Goal: Task Accomplishment & Management: Manage account settings

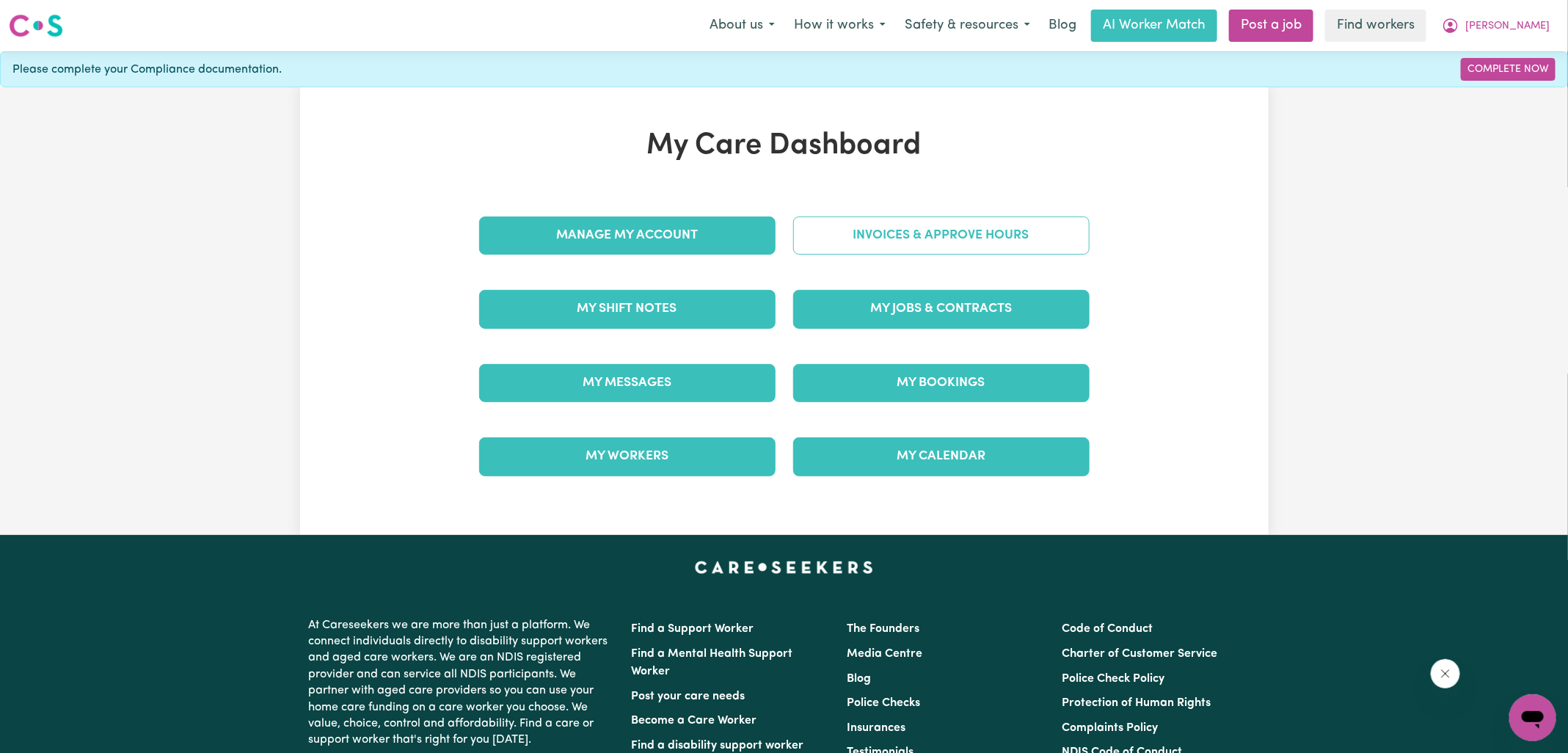
click at [874, 228] on link "Invoices & Approve Hours" at bounding box center [941, 236] width 296 height 38
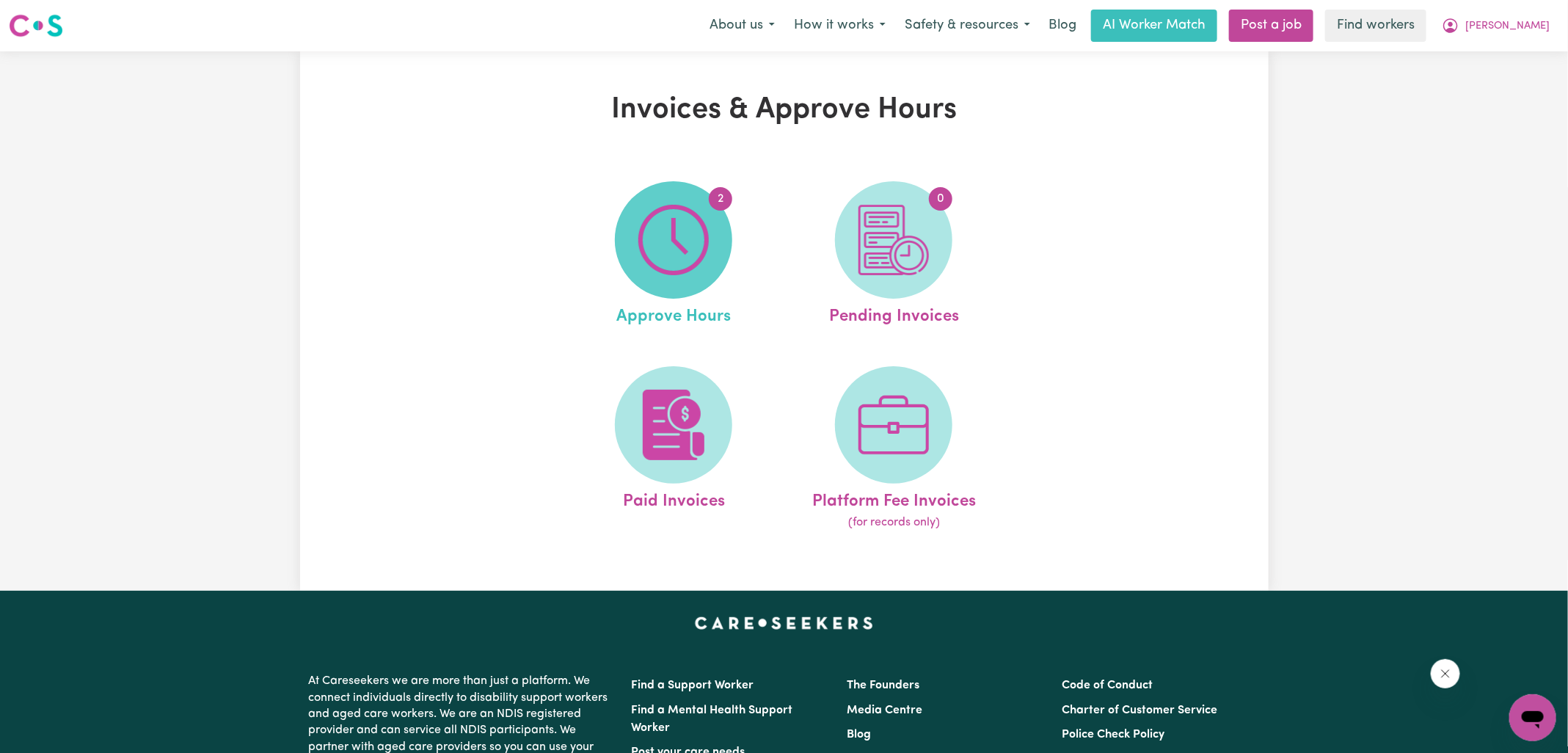
click at [709, 231] on span "2" at bounding box center [673, 239] width 117 height 117
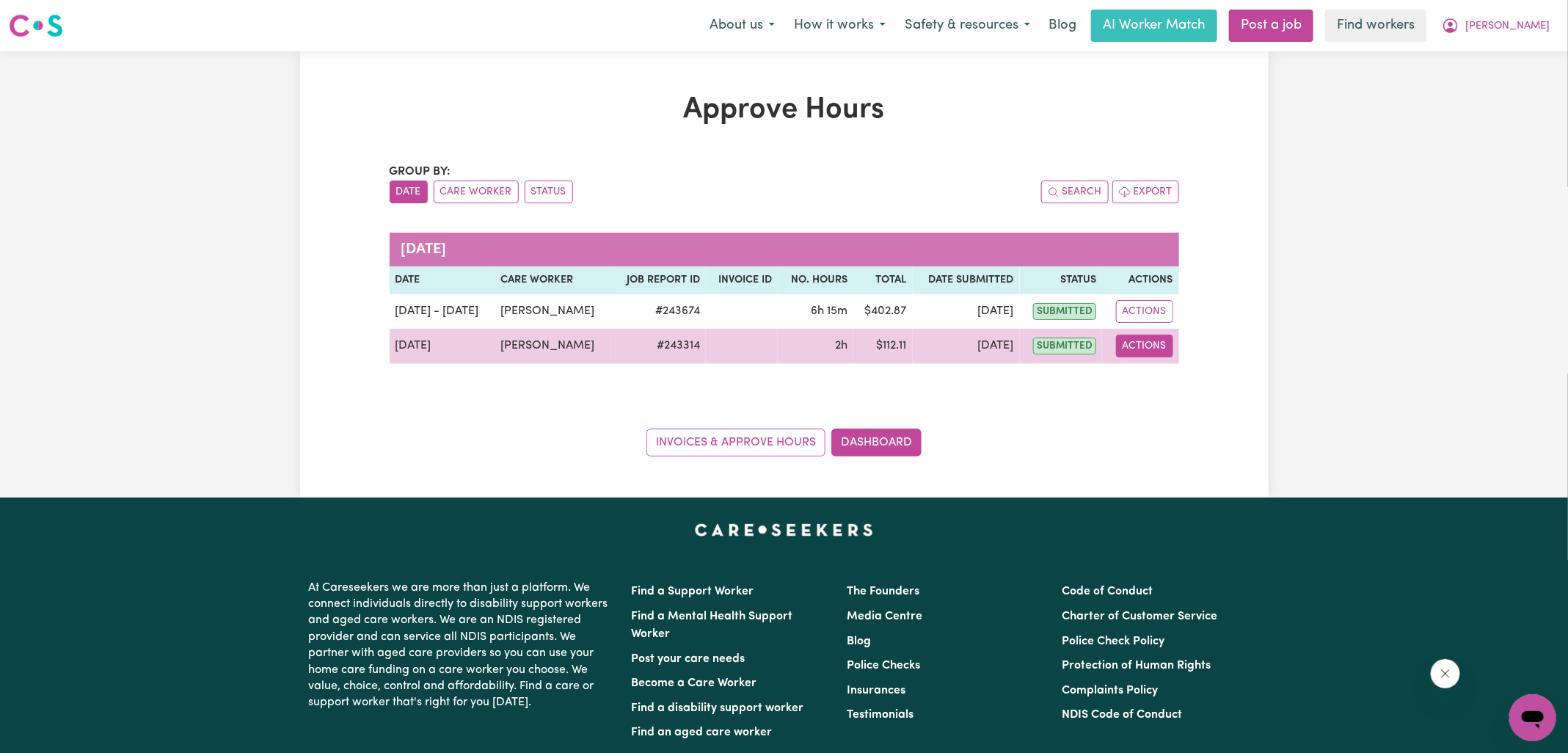
click at [1143, 353] on button "Actions" at bounding box center [1145, 346] width 58 height 23
click at [1157, 383] on link "View Job Report" at bounding box center [1180, 379] width 126 height 30
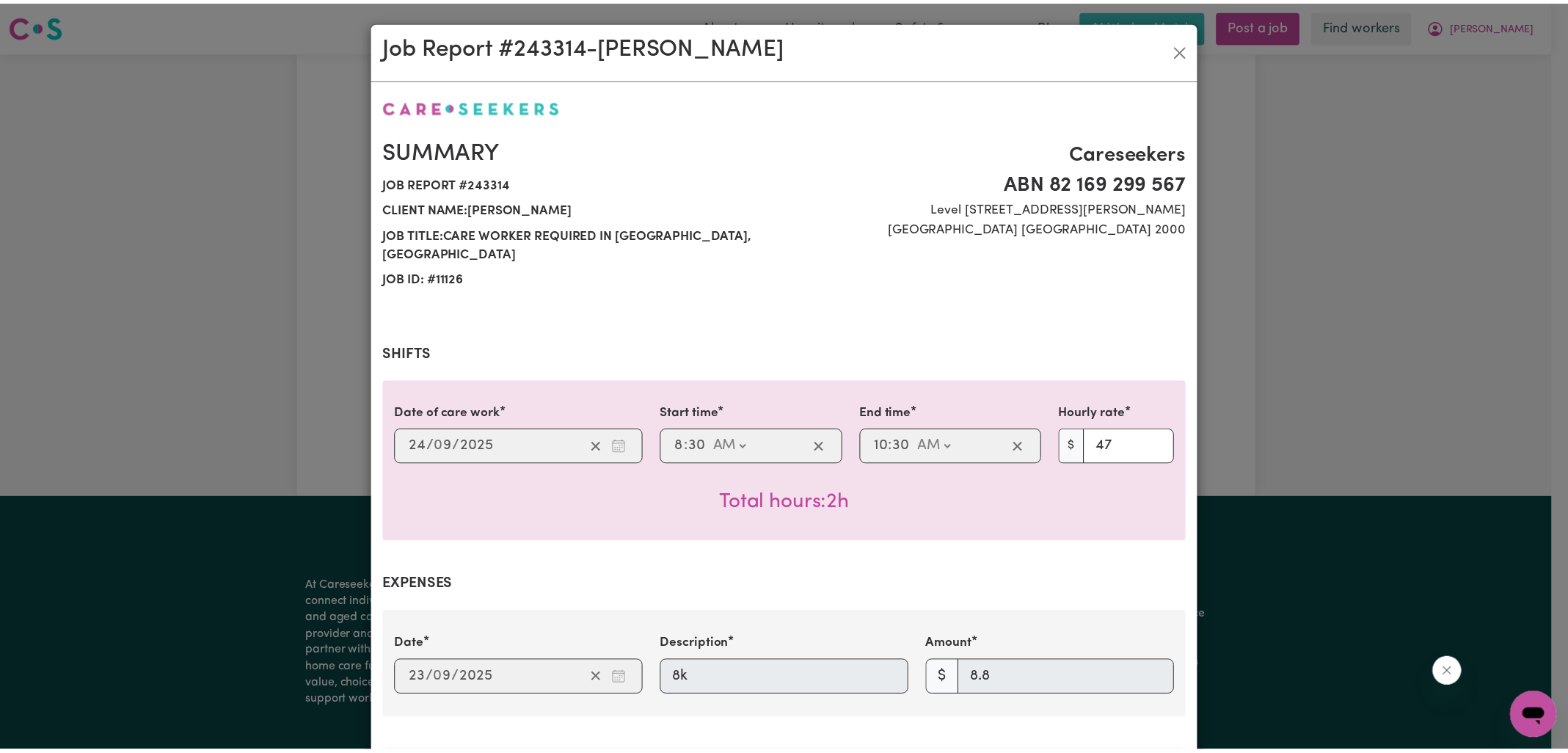
scroll to position [466, 0]
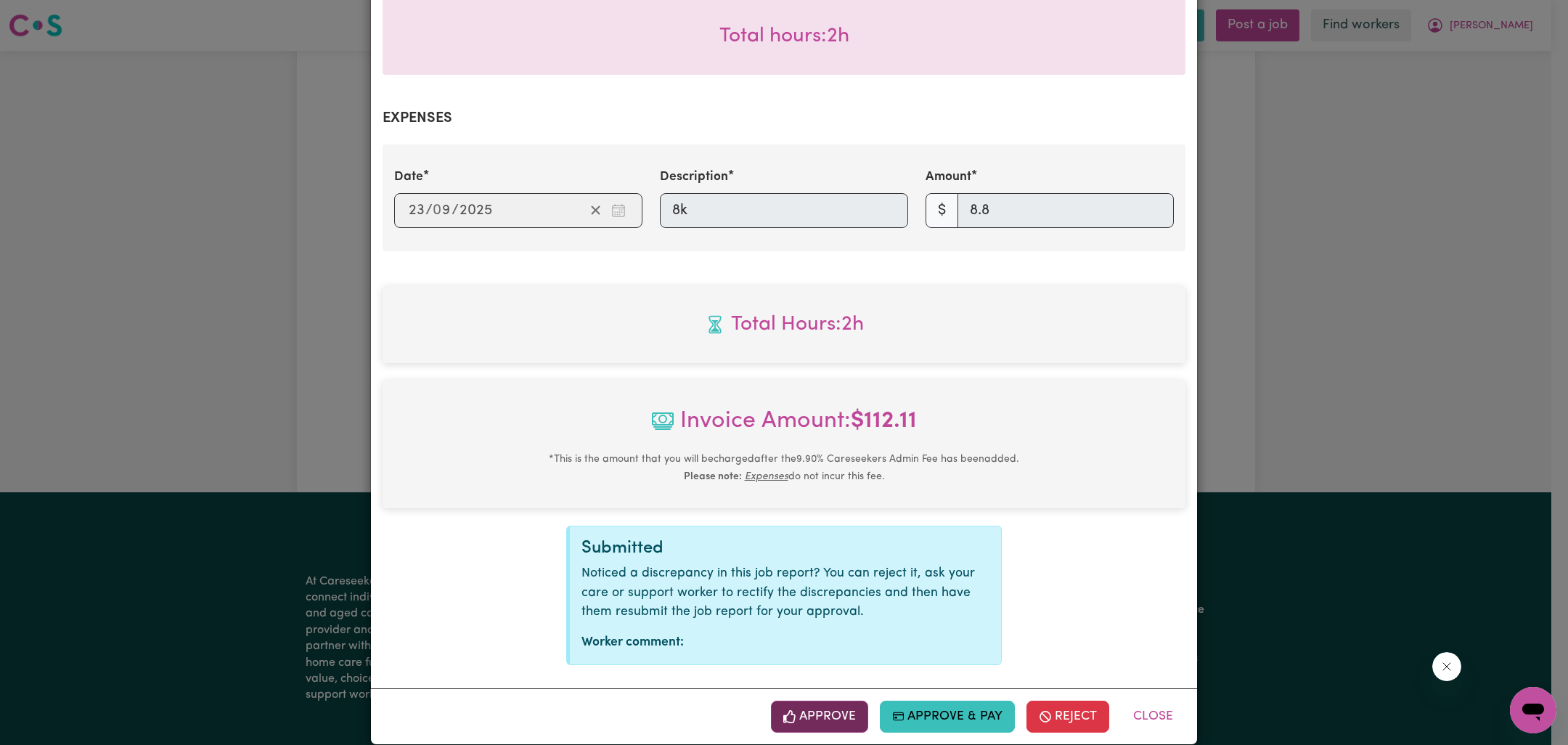
click at [845, 701] on button "Approve" at bounding box center [819, 716] width 98 height 32
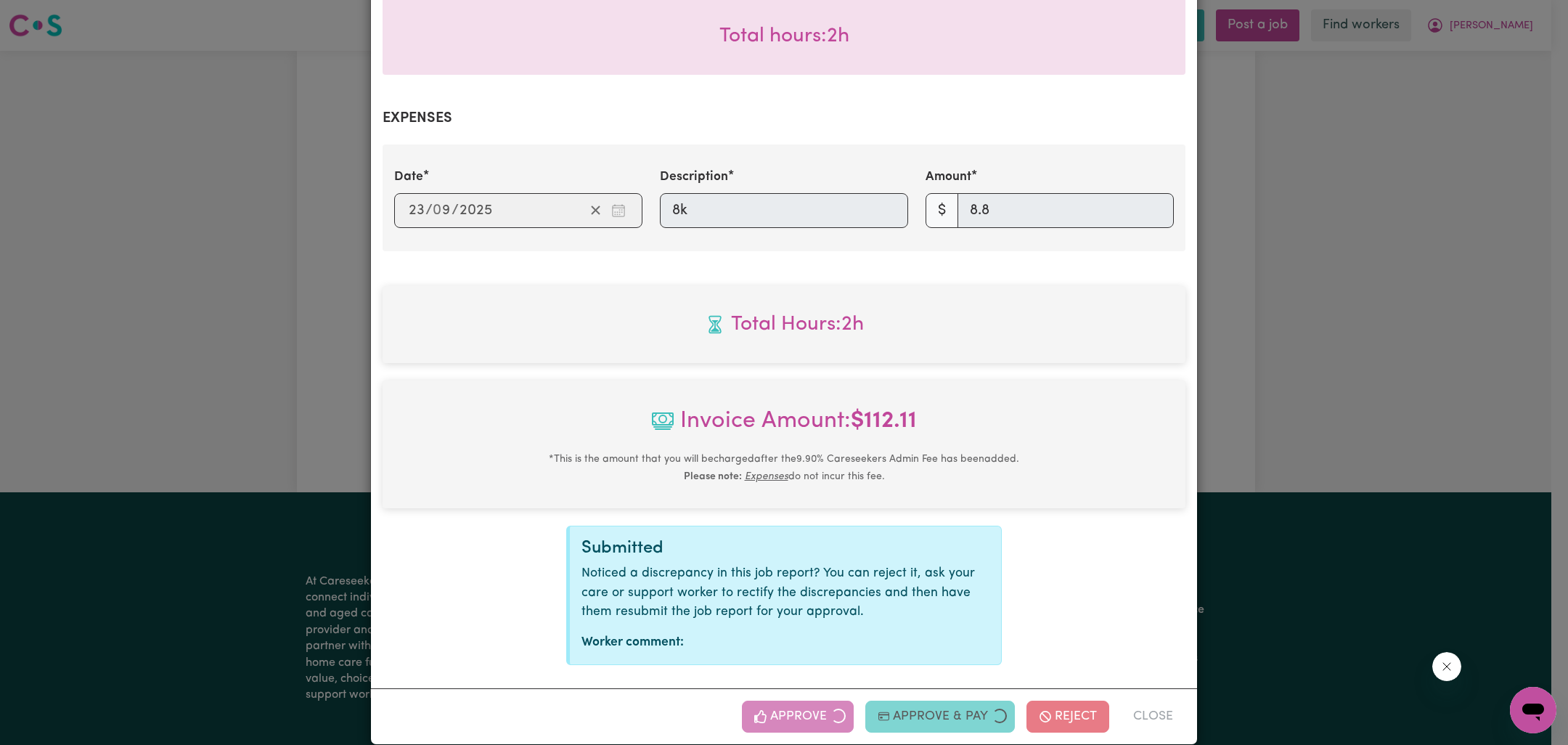
click at [1250, 477] on div "Job Report # 243314 - [PERSON_NAME] Summary Job report # 243314 Client name: [P…" at bounding box center [784, 372] width 1568 height 745
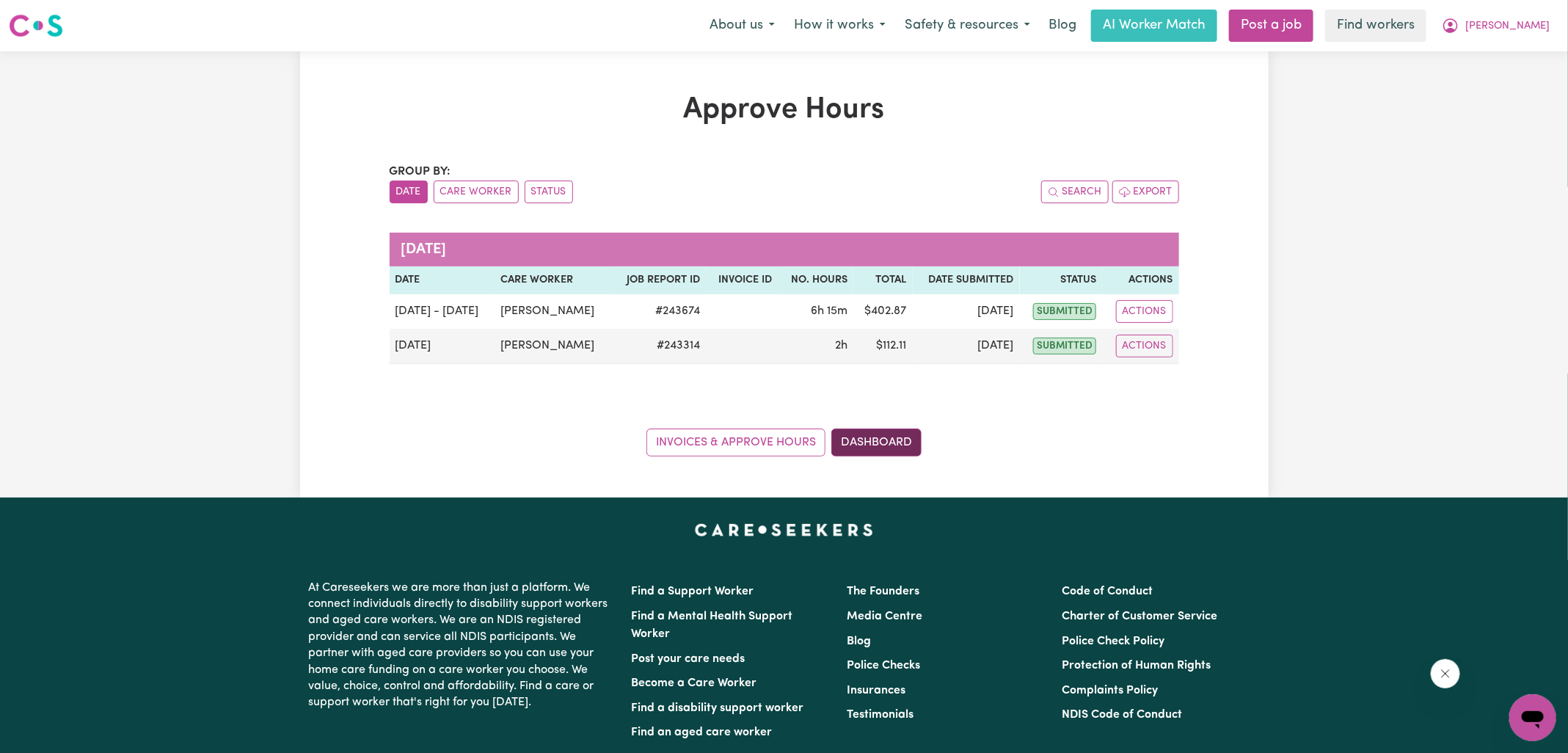
click at [888, 443] on link "Dashboard" at bounding box center [876, 443] width 90 height 28
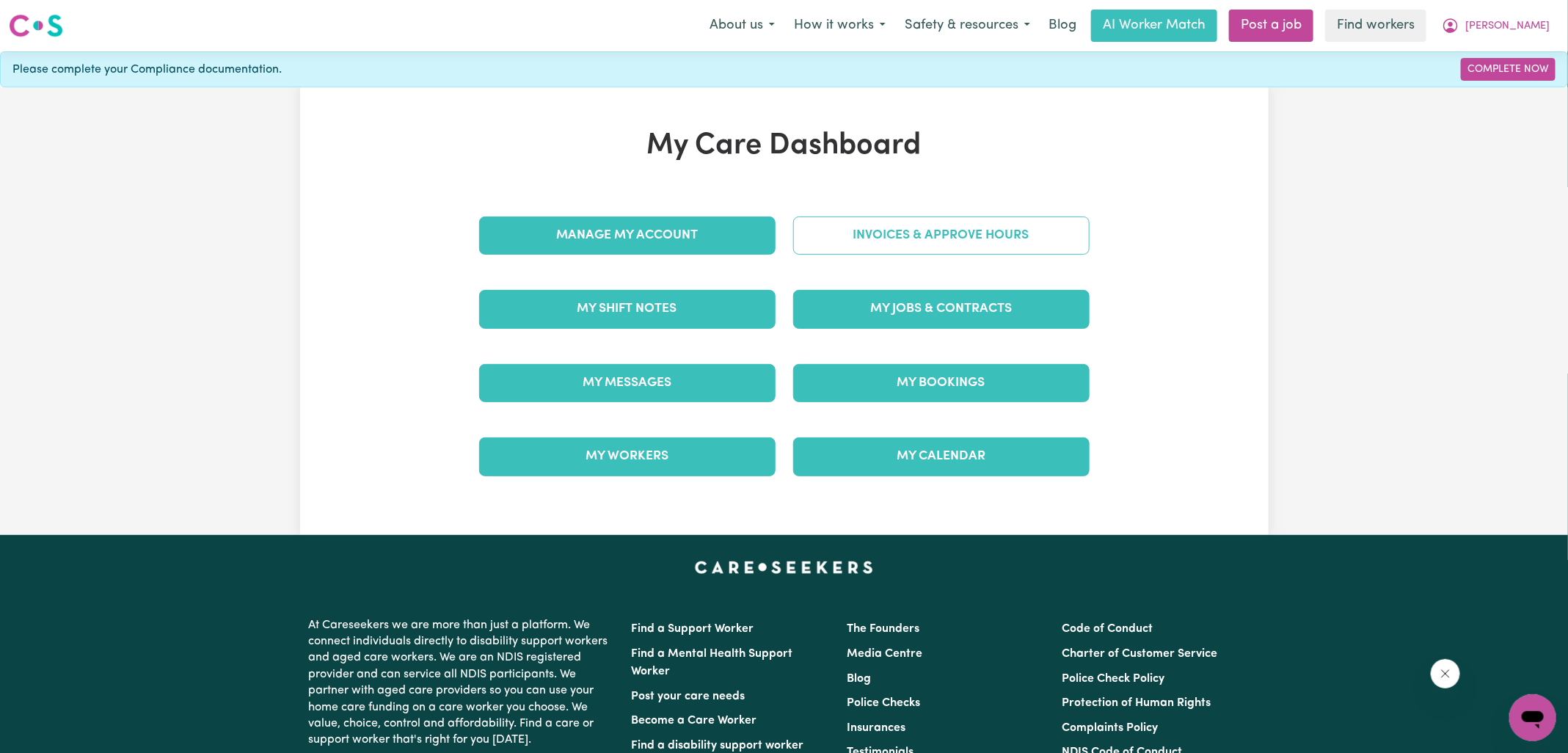
click at [924, 236] on link "Invoices & Approve Hours" at bounding box center [941, 236] width 296 height 38
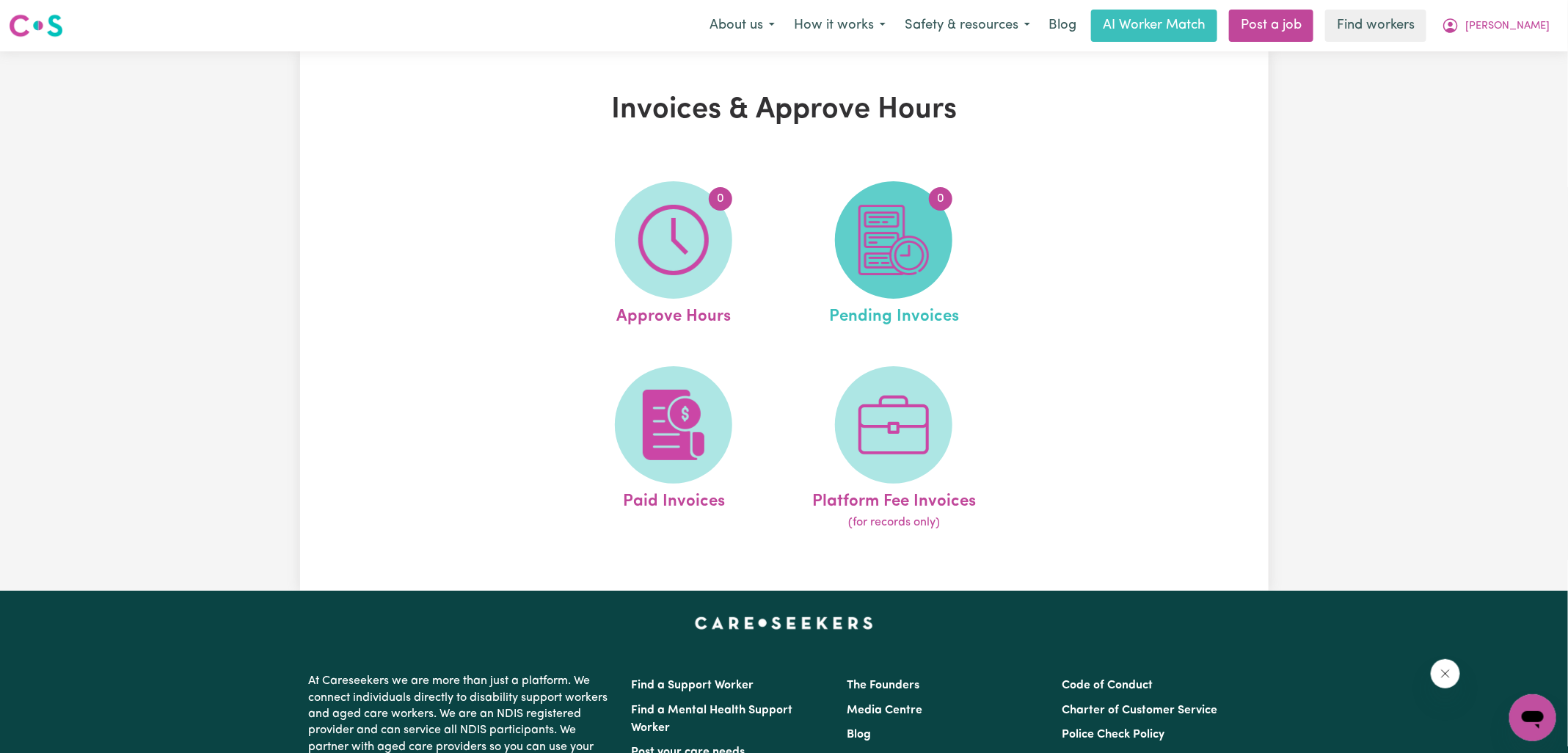
click at [927, 249] on img at bounding box center [894, 239] width 71 height 71
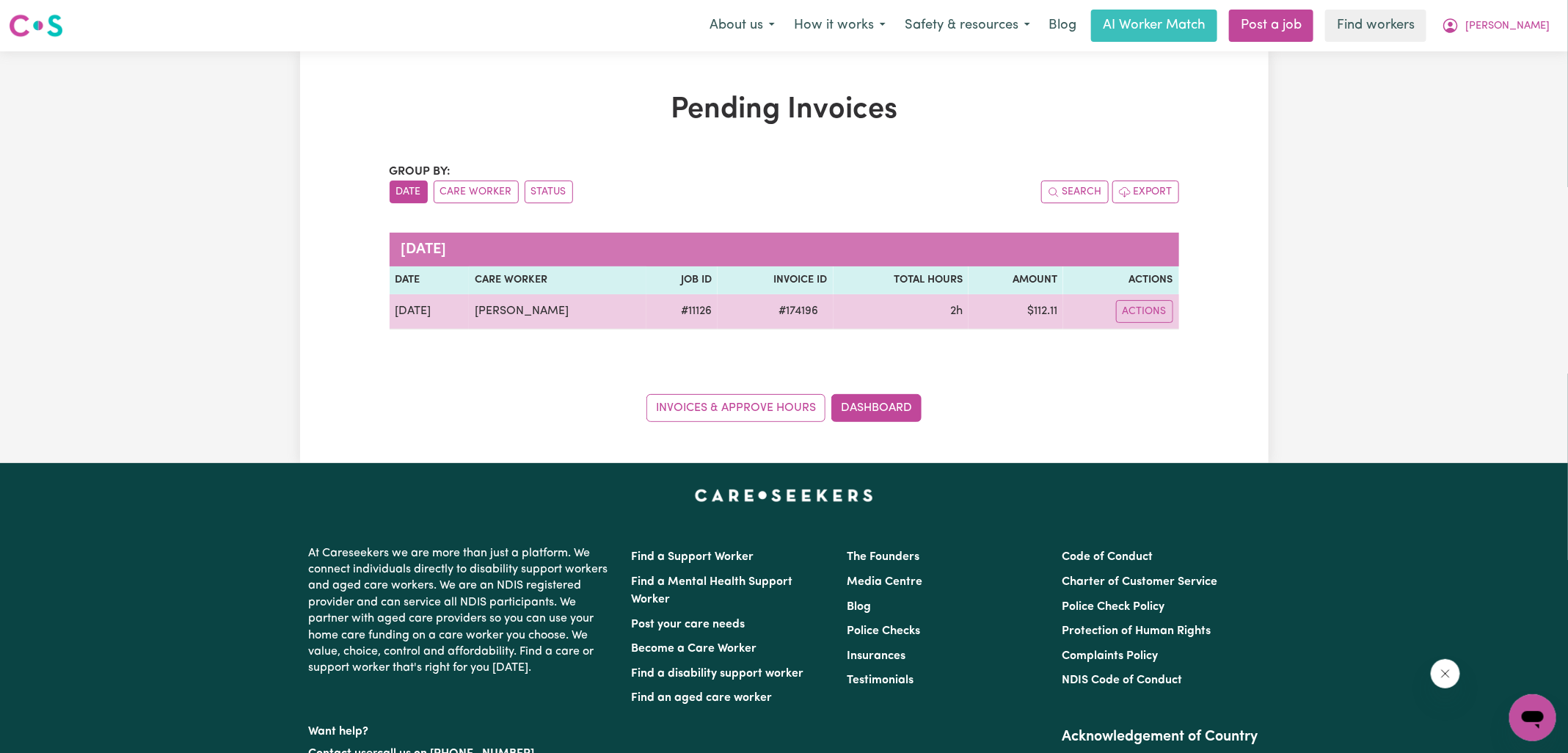
click at [796, 314] on span "# 174196" at bounding box center [799, 311] width 58 height 17
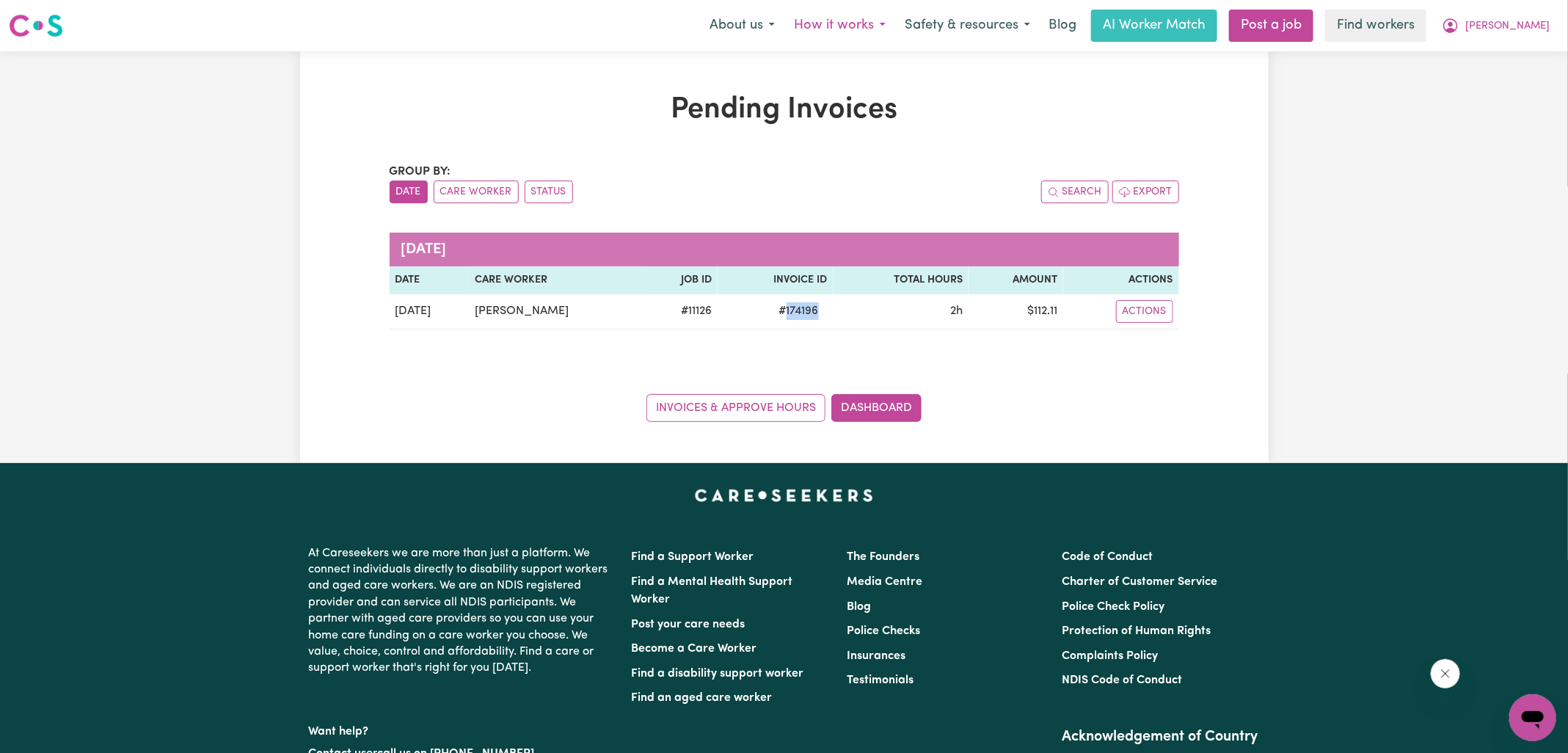
copy span "174196"
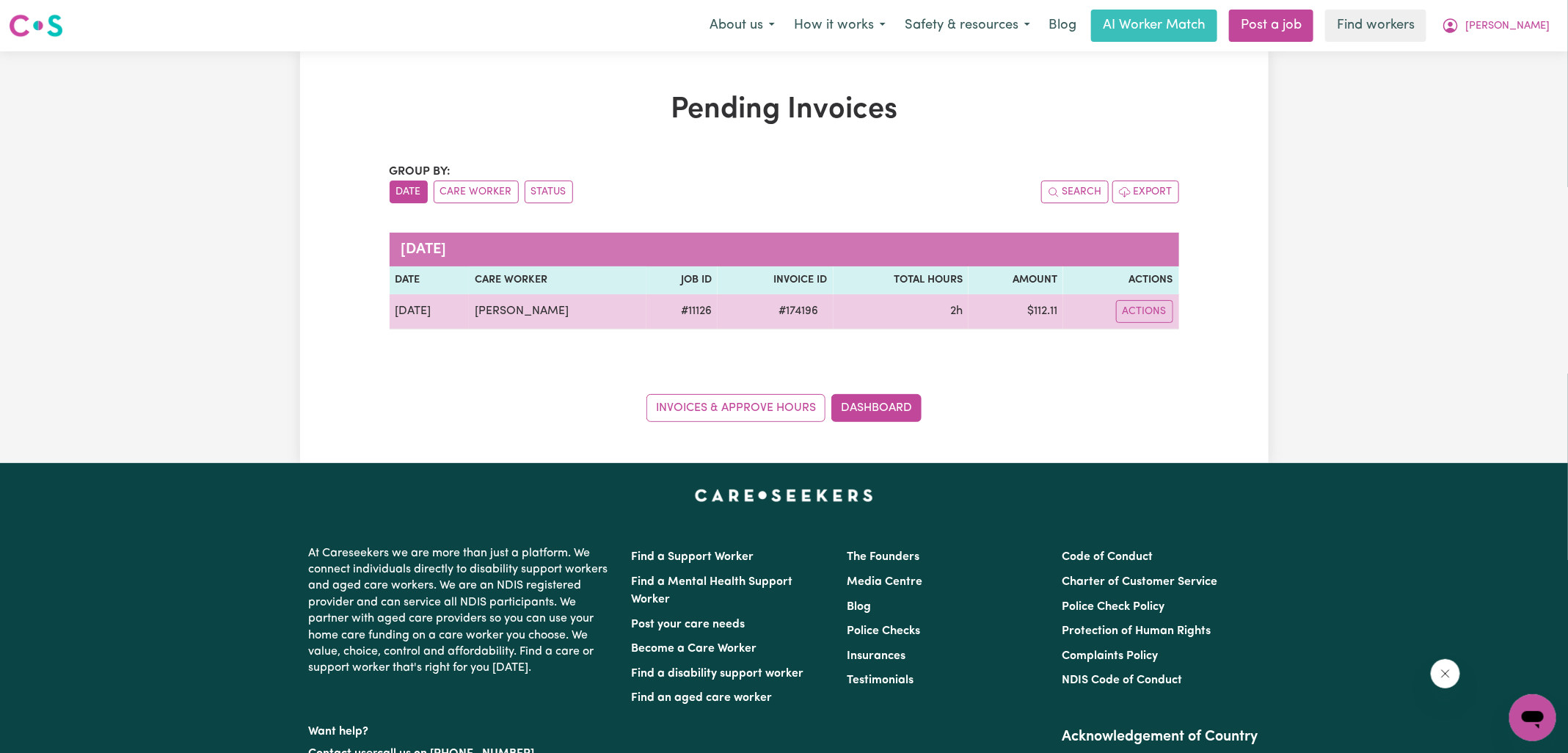
click at [1041, 304] on td "$ 112.11" at bounding box center [1016, 312] width 94 height 35
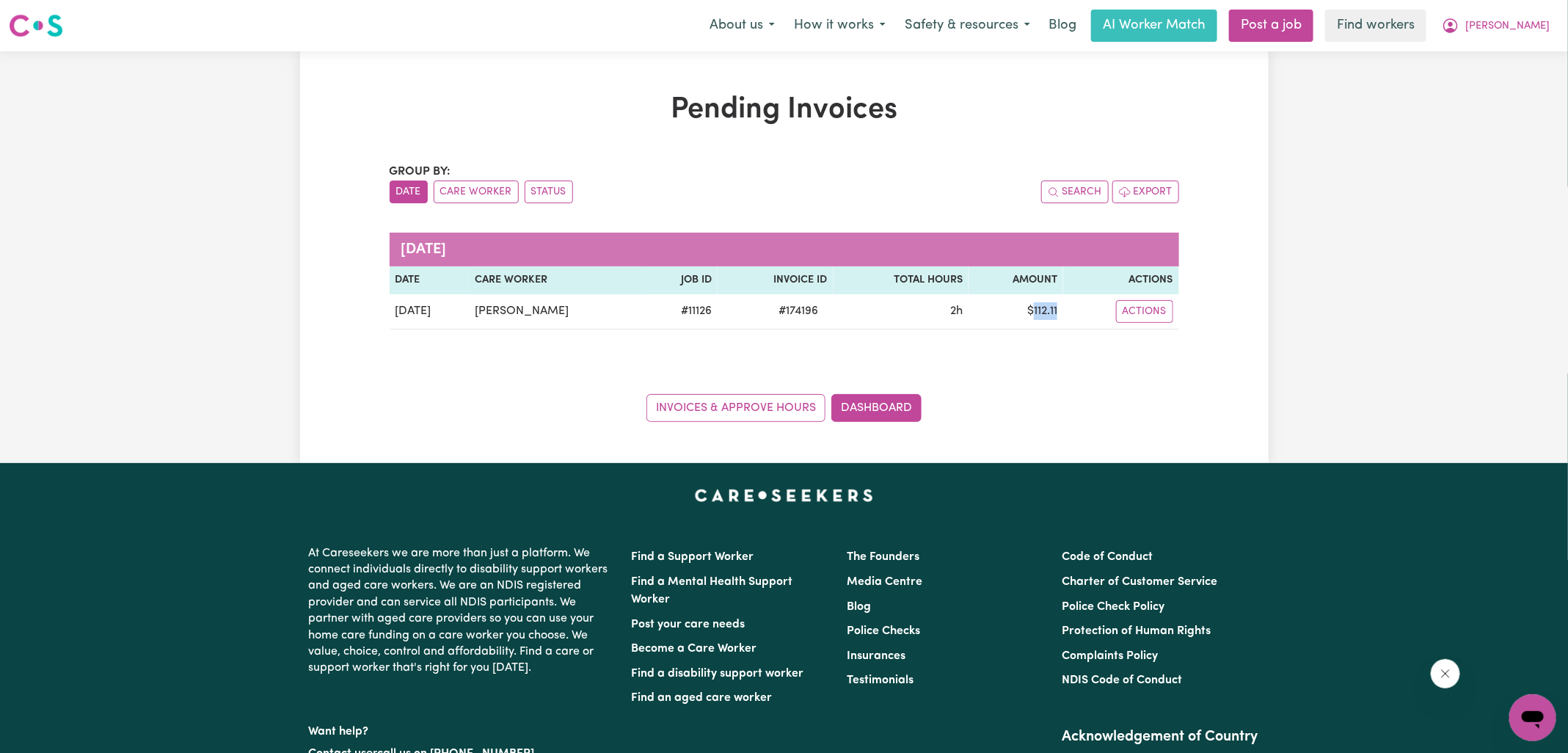
copy td "112.11"
drag, startPoint x: 1513, startPoint y: 13, endPoint x: 1511, endPoint y: 37, distance: 24.1
click at [1511, 13] on button "[PERSON_NAME]" at bounding box center [1495, 25] width 127 height 31
click at [1511, 81] on link "Logout" at bounding box center [1500, 85] width 116 height 28
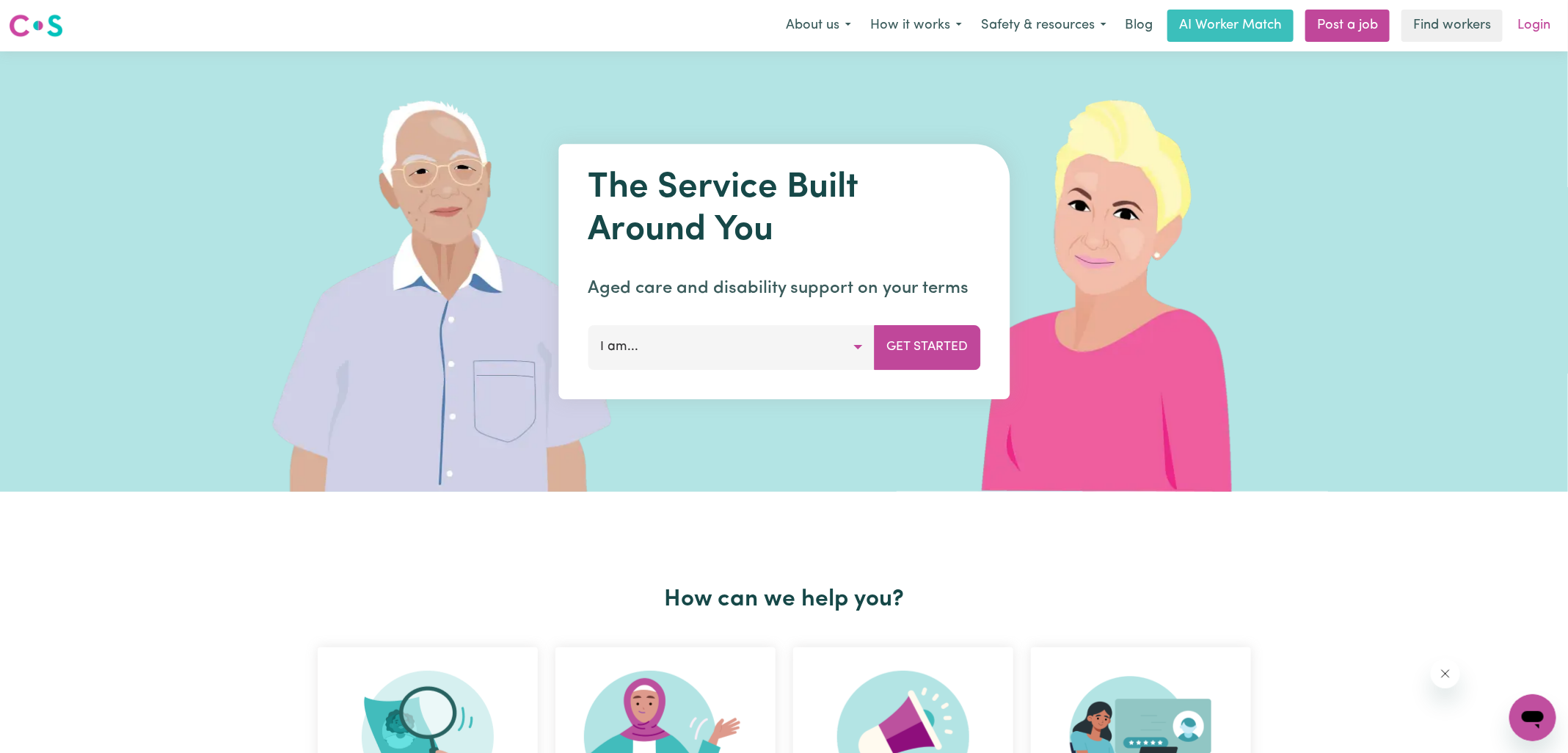
click at [1525, 29] on link "Login" at bounding box center [1534, 25] width 51 height 32
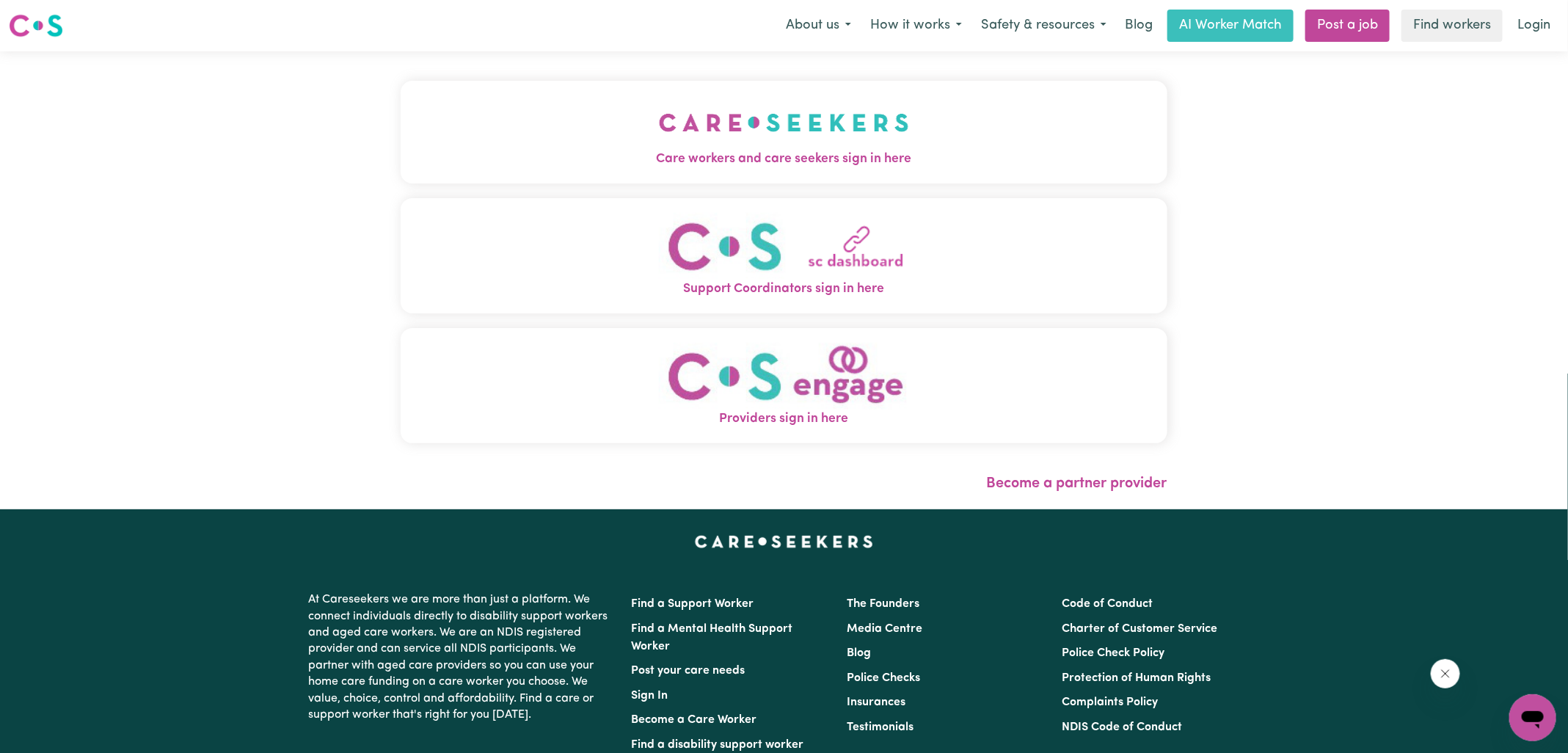
click at [931, 139] on button "Care workers and care seekers sign in here" at bounding box center [784, 132] width 767 height 103
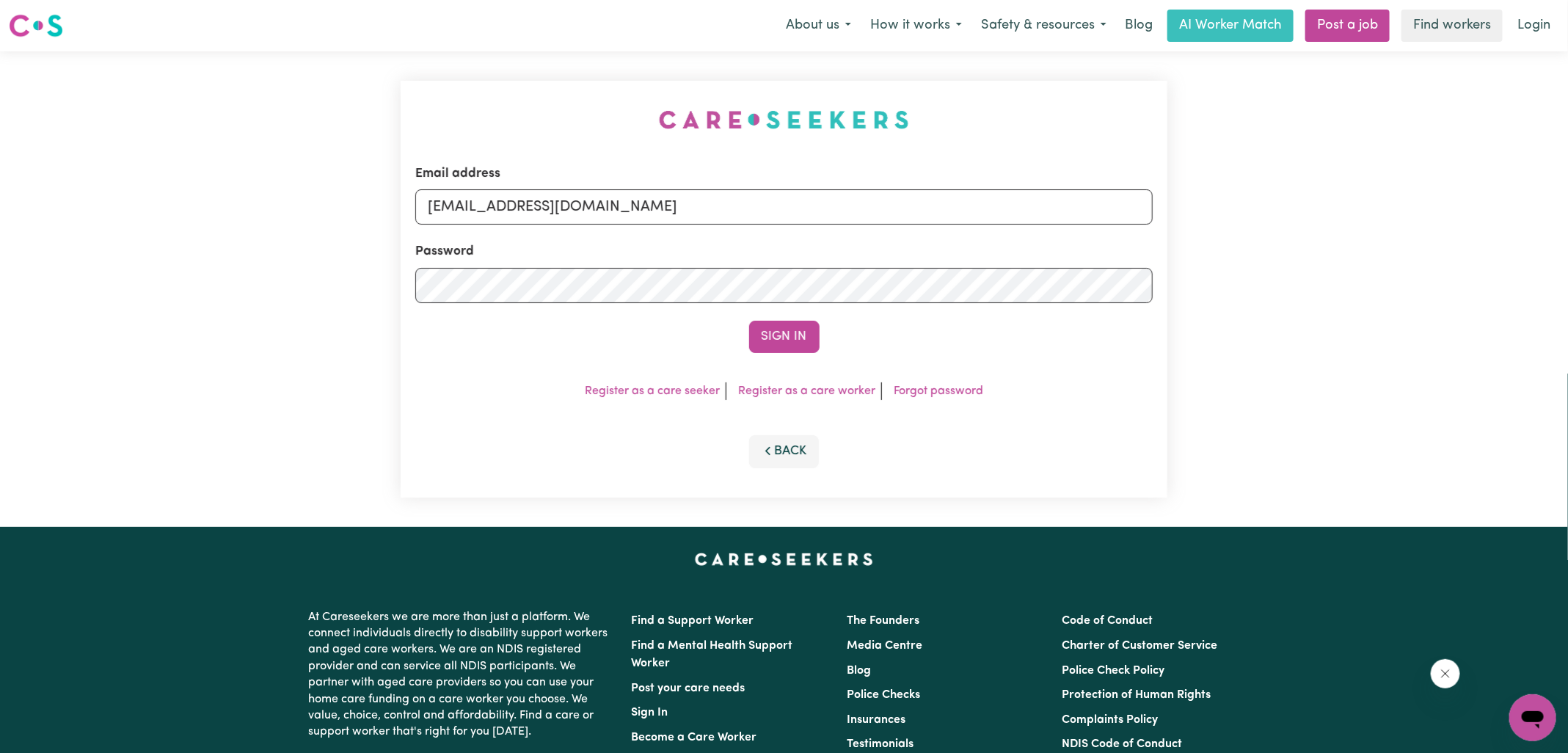
click at [667, 89] on div "Email address [EMAIL_ADDRESS][DOMAIN_NAME] Password Sign In Register as a care …" at bounding box center [784, 289] width 784 height 475
drag, startPoint x: 501, startPoint y: 209, endPoint x: 983, endPoint y: 259, distance: 484.6
click at [983, 259] on form "Email address [EMAIL_ADDRESS][DOMAIN_NAME] Password Sign In" at bounding box center [784, 259] width 737 height 189
type input "[EMAIL_ADDRESS][DOMAIN_NAME]"
click at [749, 321] on button "Sign In" at bounding box center [784, 336] width 71 height 32
